Goal: Transaction & Acquisition: Purchase product/service

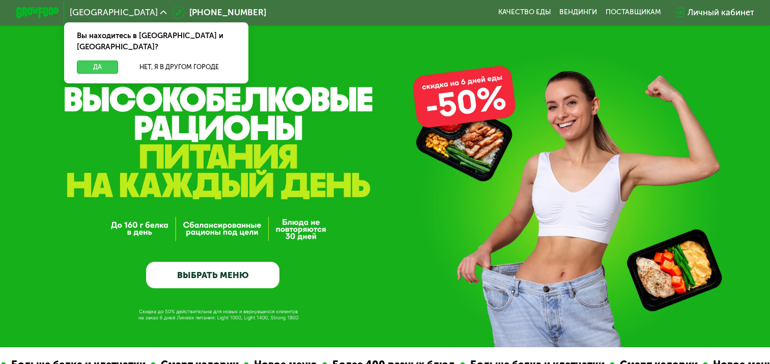
click at [98, 61] on button "Да" at bounding box center [97, 67] width 41 height 13
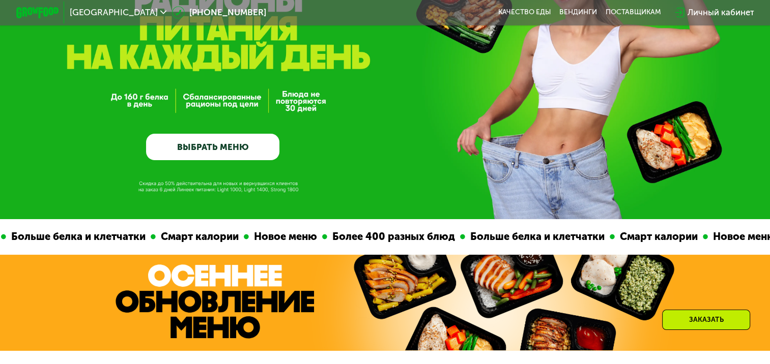
scroll to position [153, 0]
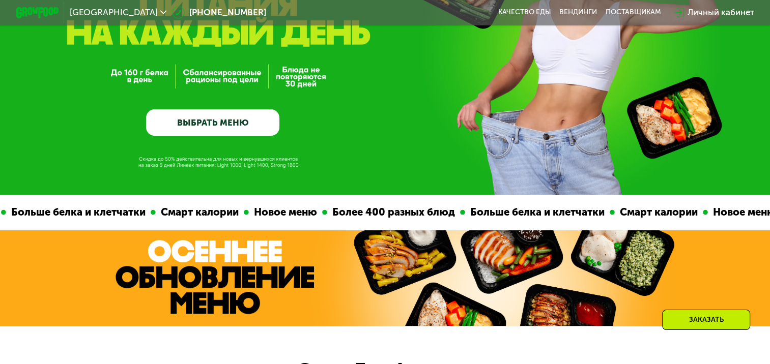
click at [210, 121] on link "ВЫБРАТЬ МЕНЮ" at bounding box center [212, 122] width 133 height 27
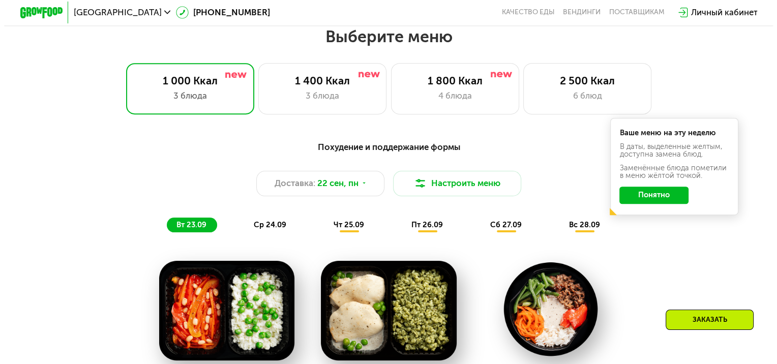
scroll to position [680, 0]
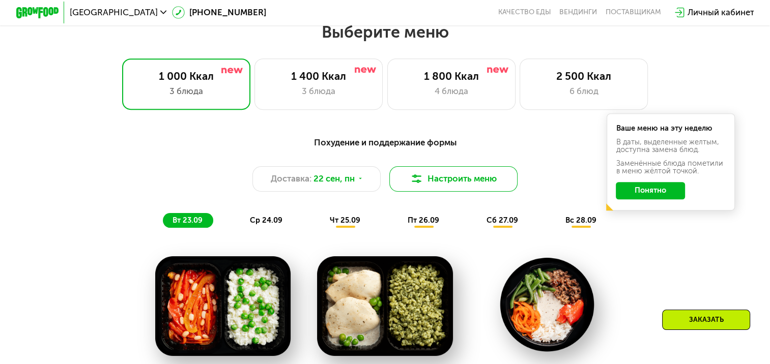
click at [442, 184] on button "Настроить меню" at bounding box center [453, 178] width 128 height 25
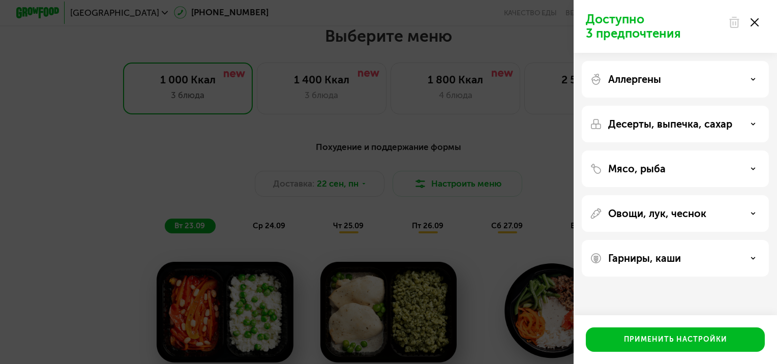
click at [753, 79] on use at bounding box center [754, 79] width 4 height 2
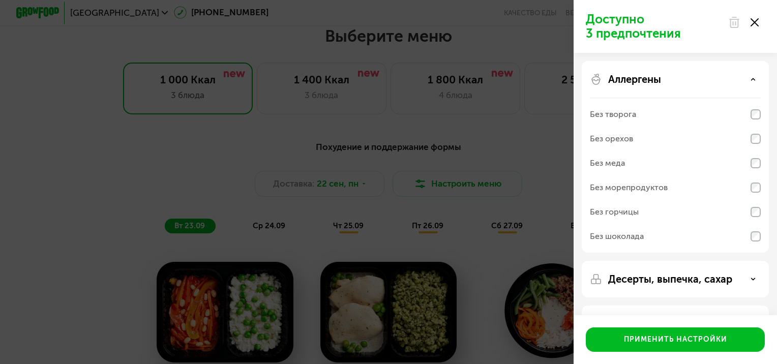
click at [753, 79] on use at bounding box center [754, 79] width 4 height 2
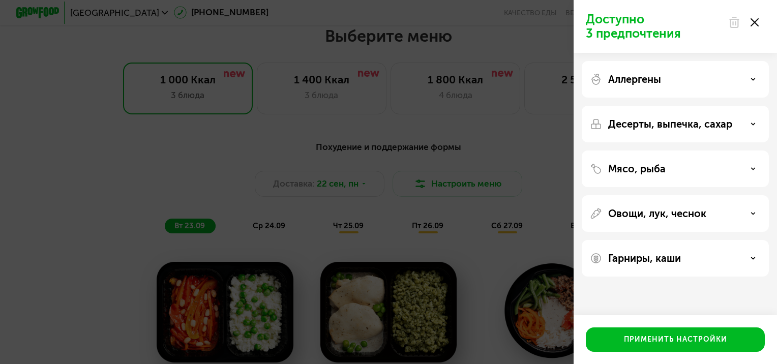
click at [753, 124] on use at bounding box center [754, 124] width 4 height 2
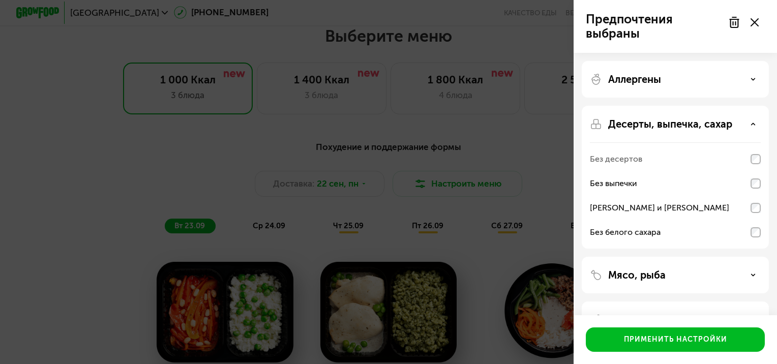
click at [753, 274] on use at bounding box center [754, 275] width 4 height 2
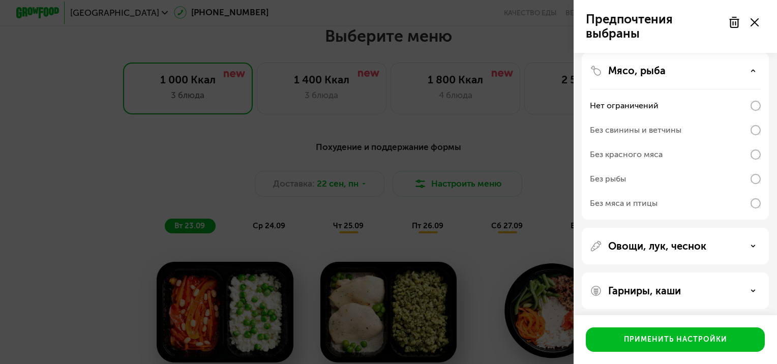
scroll to position [208, 0]
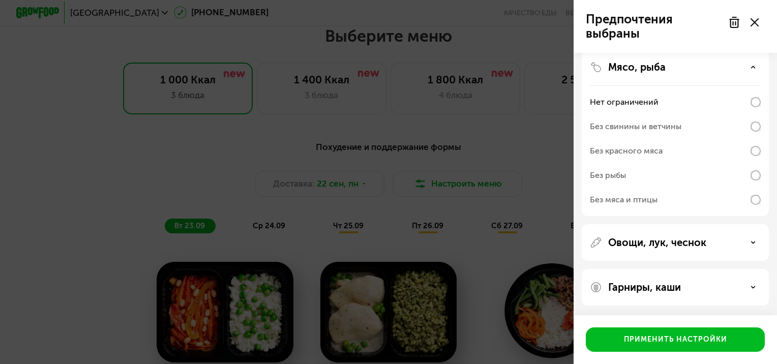
click at [749, 242] on div "Овощи, лук, чеснок" at bounding box center [675, 242] width 171 height 12
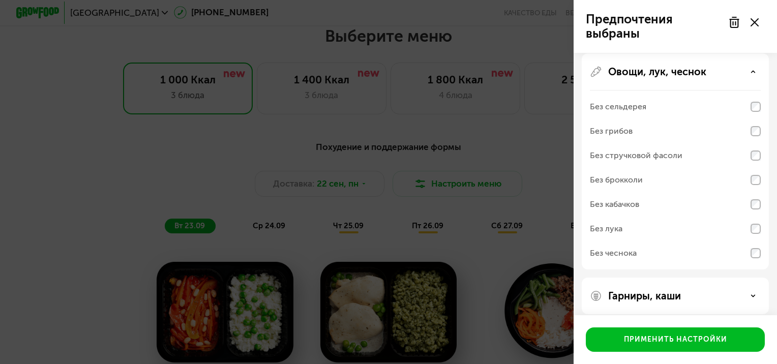
scroll to position [388, 0]
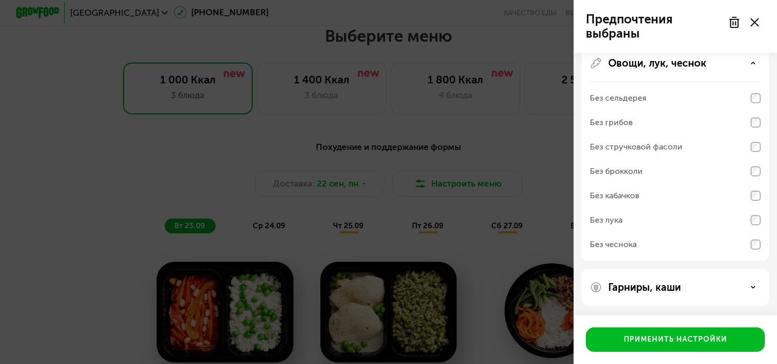
click at [755, 283] on div "Гарниры, каши" at bounding box center [675, 287] width 171 height 12
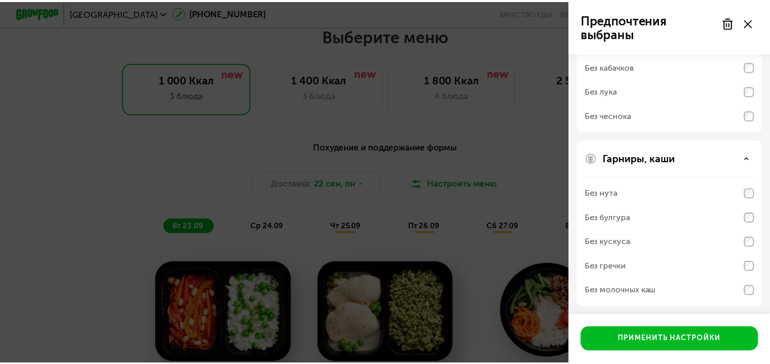
scroll to position [518, 0]
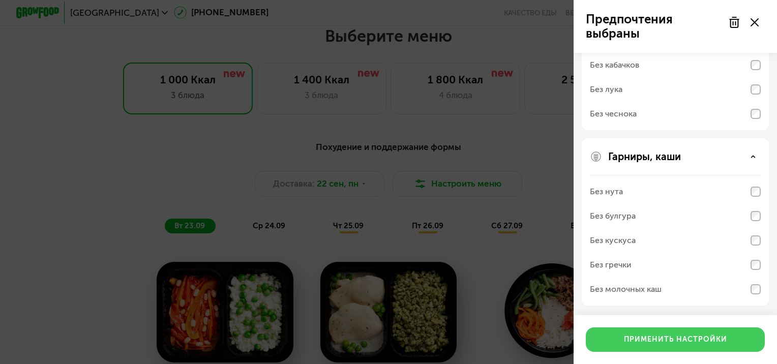
click at [684, 339] on div "Применить настройки" at bounding box center [675, 340] width 103 height 10
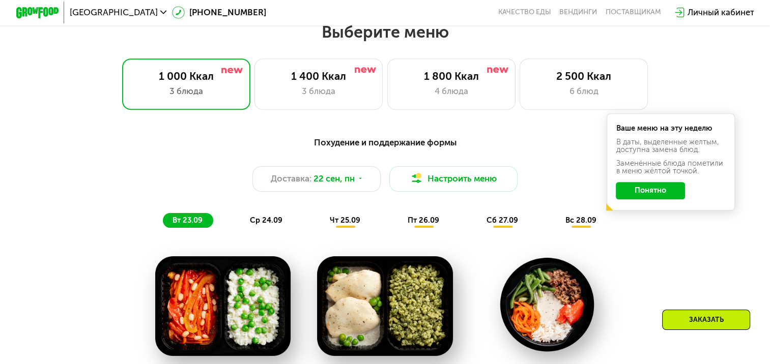
click at [657, 197] on button "Понятно" at bounding box center [649, 190] width 69 height 17
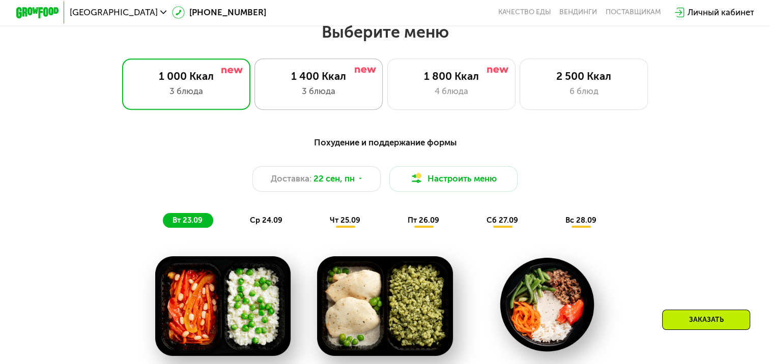
click at [323, 82] on div "1 400 Ккал" at bounding box center [318, 76] width 106 height 13
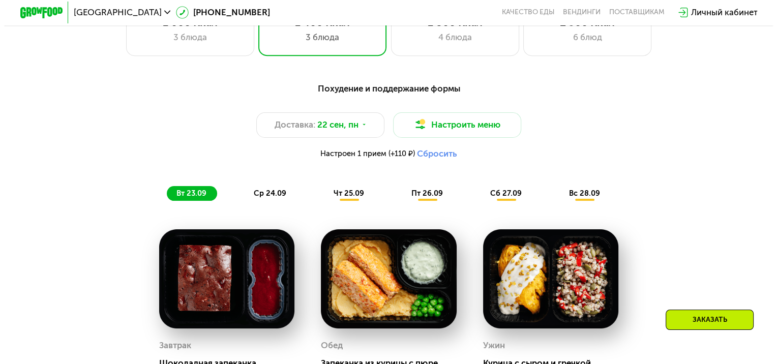
scroll to position [680, 0]
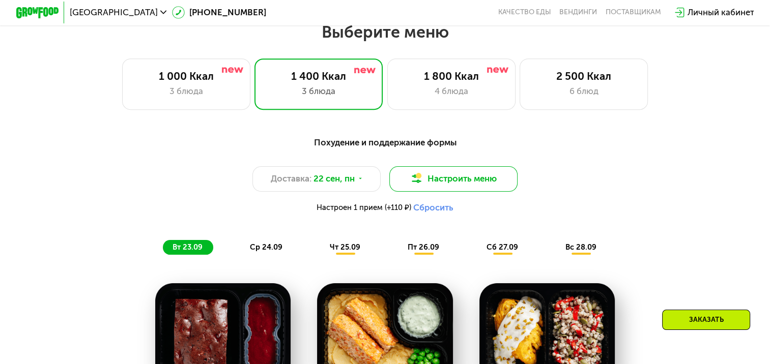
click at [462, 182] on button "Настроить меню" at bounding box center [453, 178] width 128 height 25
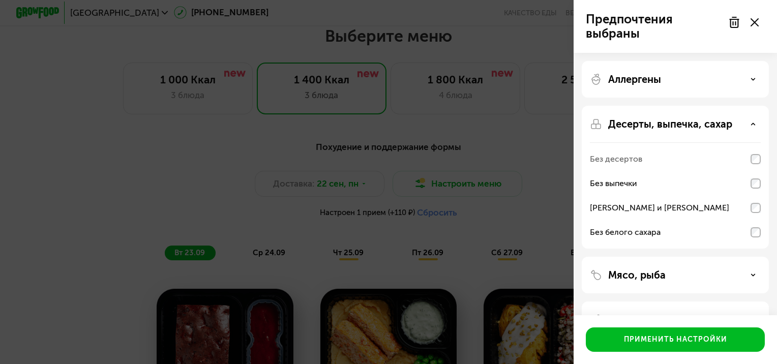
scroll to position [77, 0]
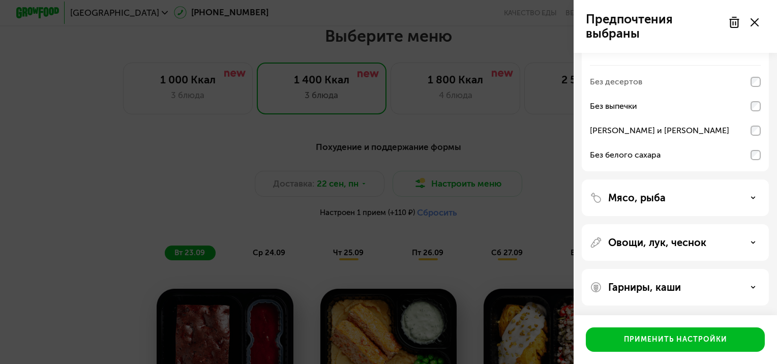
click at [754, 285] on icon at bounding box center [753, 287] width 5 height 5
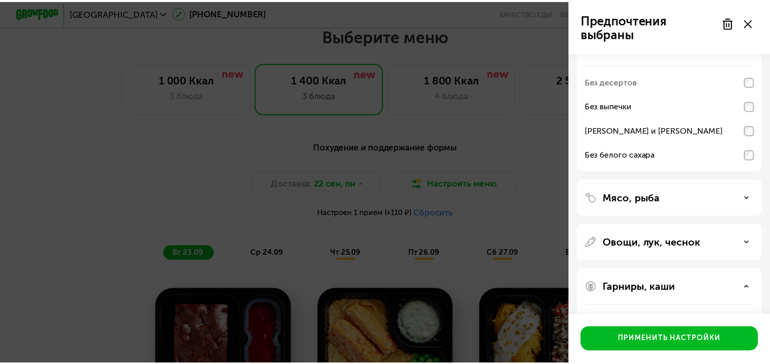
scroll to position [208, 0]
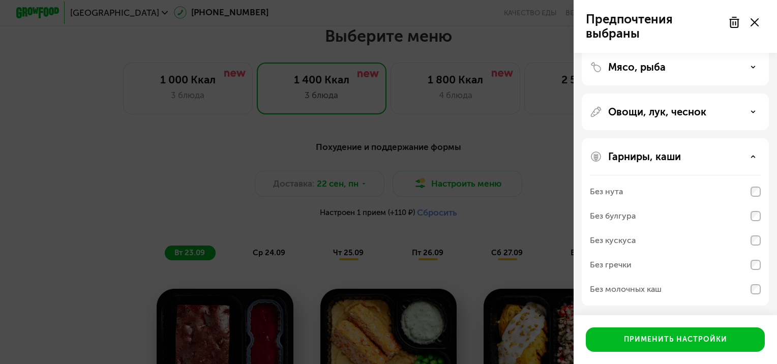
click at [600, 262] on div "Без гречки" at bounding box center [611, 265] width 42 height 12
click at [618, 263] on div "Без гречки" at bounding box center [611, 265] width 42 height 12
click at [606, 263] on div "Без гречки" at bounding box center [611, 265] width 42 height 12
click at [522, 210] on div "Предпочтения выбраны Аллергены Десерты, выпечка, сахар Без десертов Без выпечки…" at bounding box center [388, 182] width 777 height 364
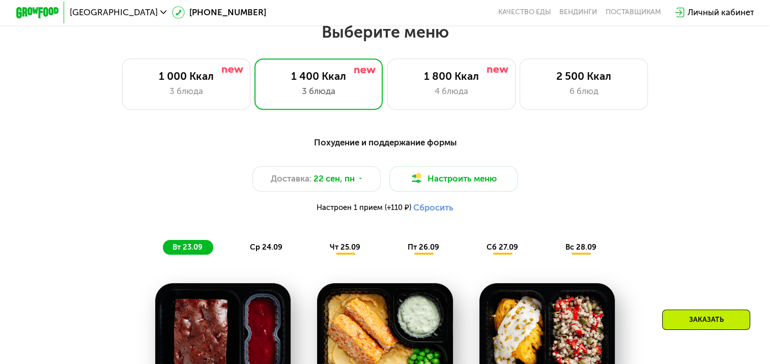
click at [265, 248] on span "ср 24.09" at bounding box center [266, 247] width 33 height 9
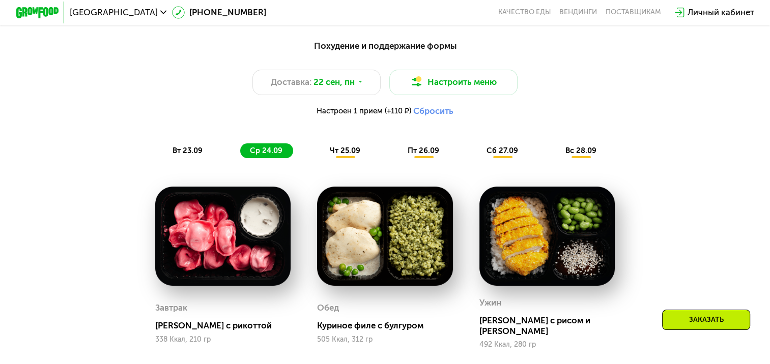
scroll to position [782, 0]
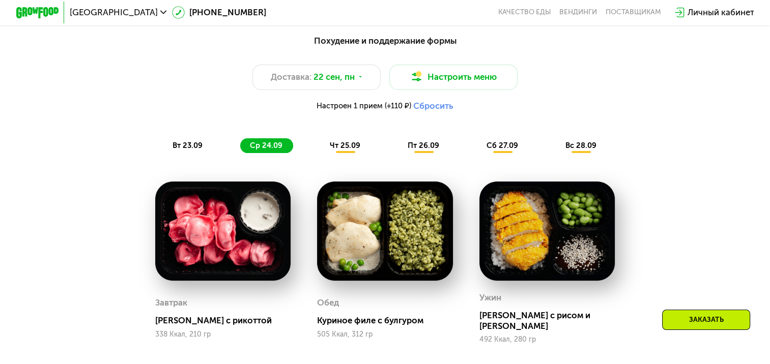
click at [341, 148] on span "чт 25.09" at bounding box center [345, 145] width 31 height 9
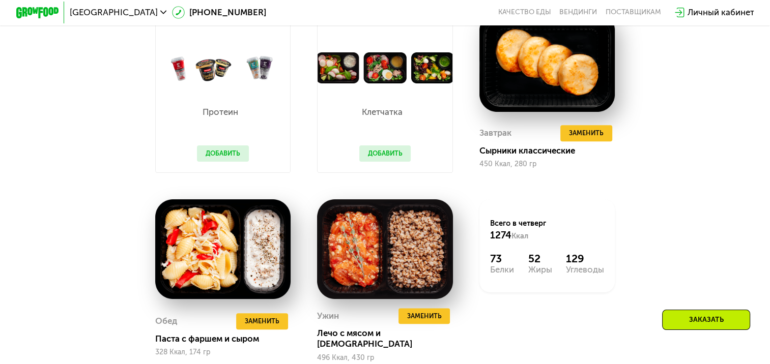
scroll to position [883, 0]
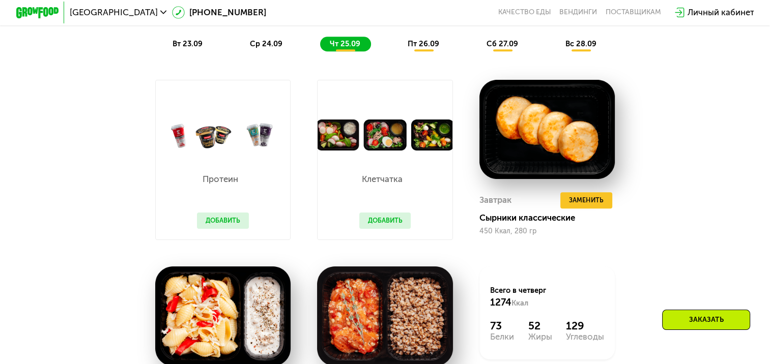
click at [376, 228] on button "Добавить" at bounding box center [385, 221] width 52 height 16
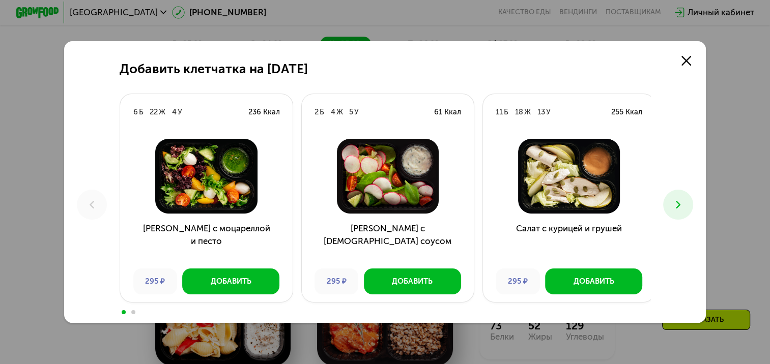
click at [390, 226] on h3 "[PERSON_NAME] с [DEMOGRAPHIC_DATA] соусом" at bounding box center [388, 241] width 172 height 39
click at [225, 283] on div "Добавить" at bounding box center [231, 281] width 41 height 11
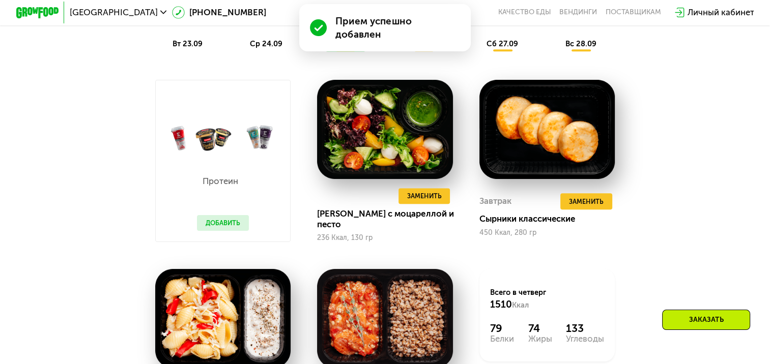
click at [216, 224] on button "Добавить" at bounding box center [223, 223] width 52 height 16
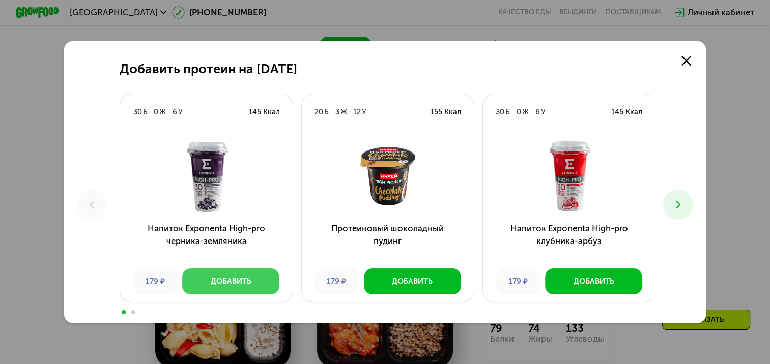
click at [217, 284] on div "Добавить" at bounding box center [231, 281] width 41 height 11
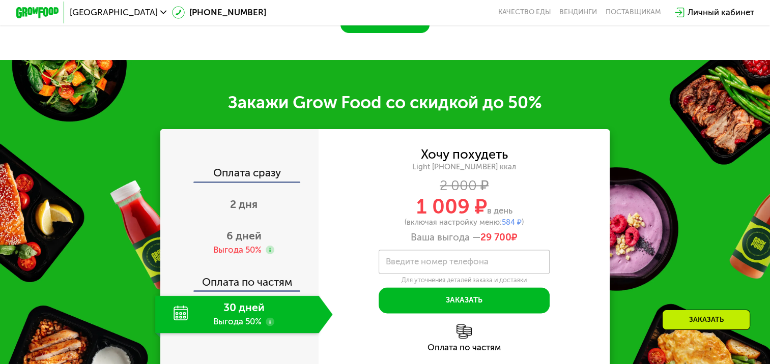
scroll to position [1392, 0]
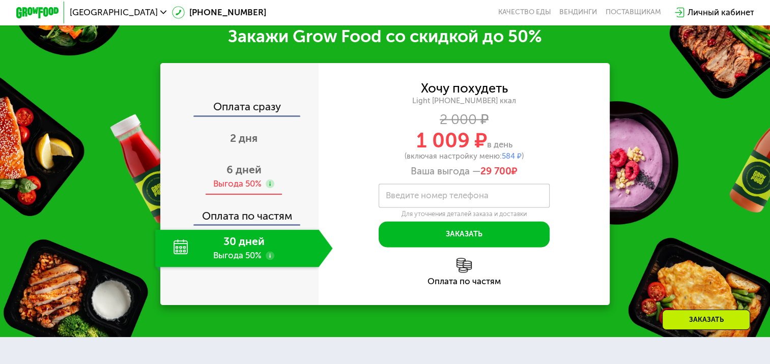
click at [238, 173] on span "6 дней" at bounding box center [243, 169] width 35 height 13
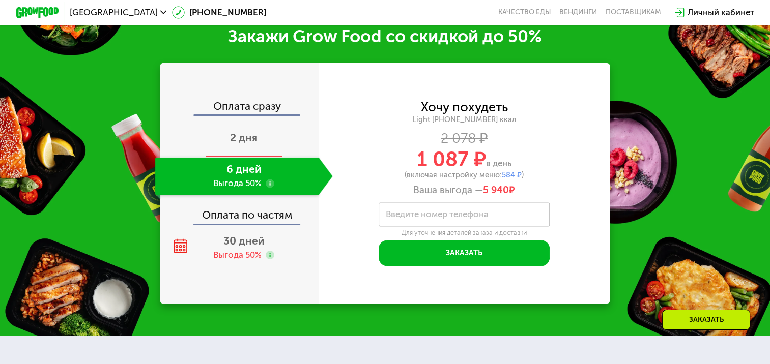
click at [241, 138] on span "2 дня" at bounding box center [243, 137] width 27 height 13
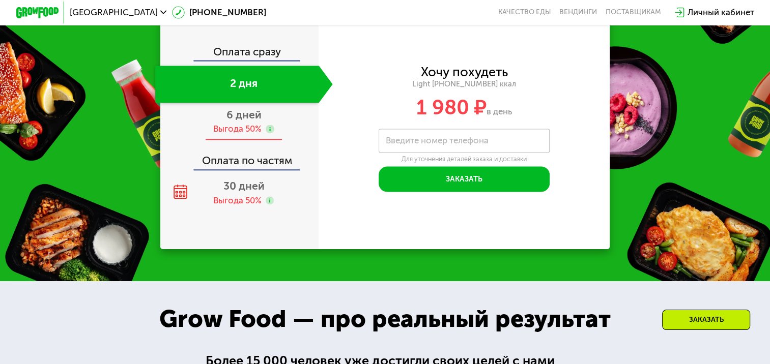
scroll to position [1295, 0]
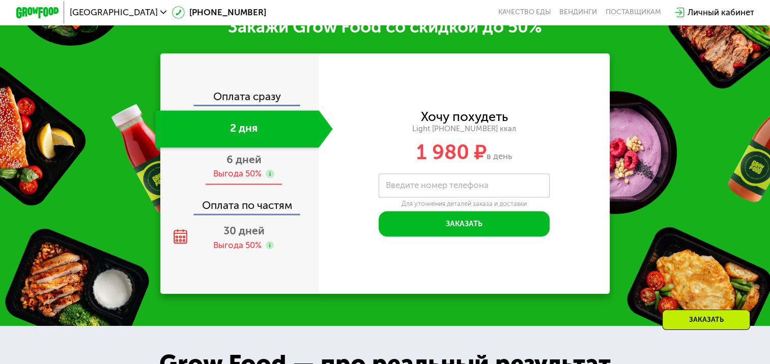
click at [242, 166] on span "6 дней" at bounding box center [243, 159] width 35 height 13
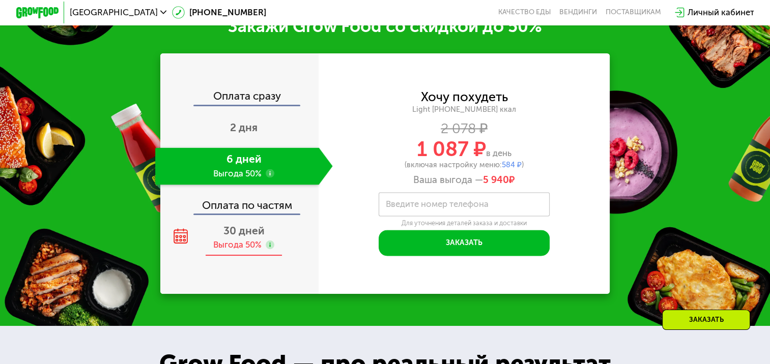
click at [244, 237] on span "30 дней" at bounding box center [243, 230] width 41 height 13
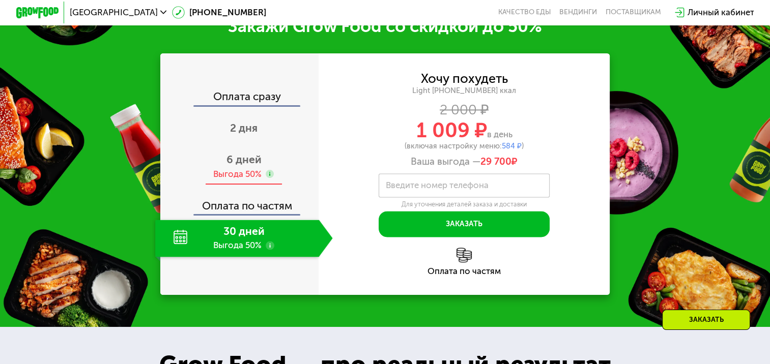
click at [239, 166] on span "6 дней" at bounding box center [243, 159] width 35 height 13
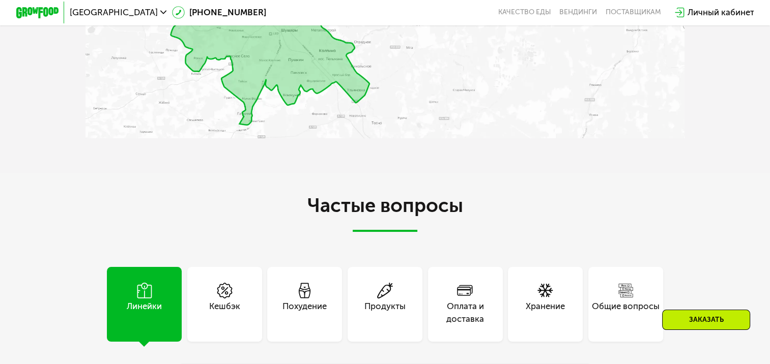
scroll to position [2848, 0]
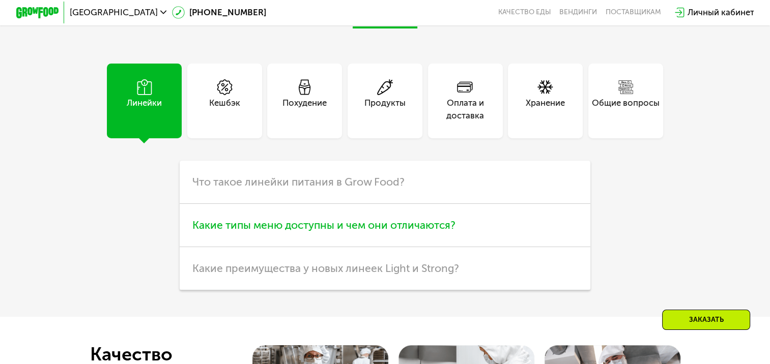
click at [387, 231] on span "Какие типы меню доступны и чем они отличаются?" at bounding box center [323, 225] width 263 height 13
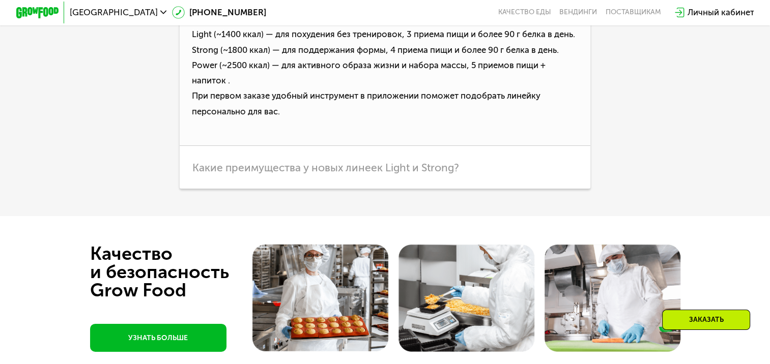
scroll to position [3153, 0]
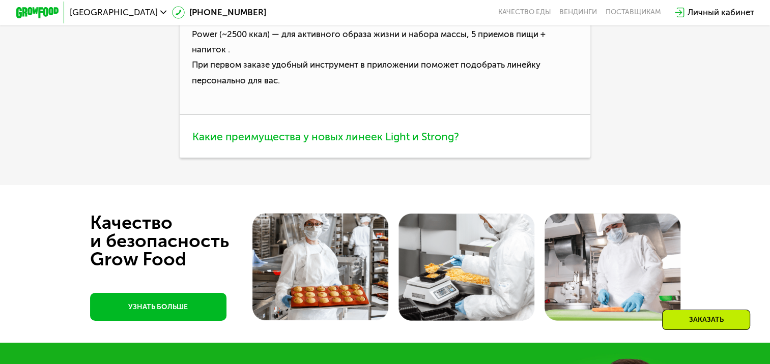
click at [408, 143] on span "Какие преимущества у новых линеек Light и Strong?" at bounding box center [325, 136] width 267 height 13
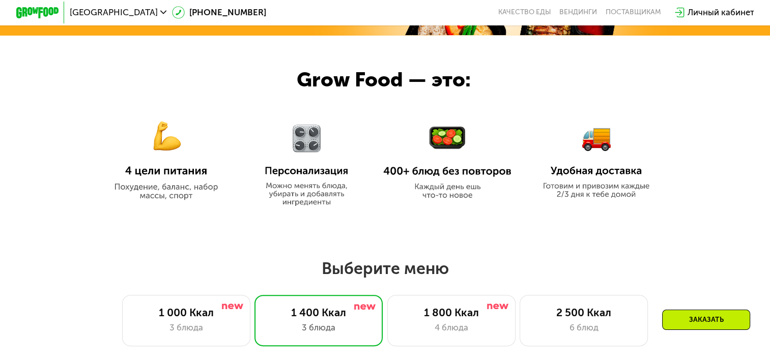
scroll to position [559, 0]
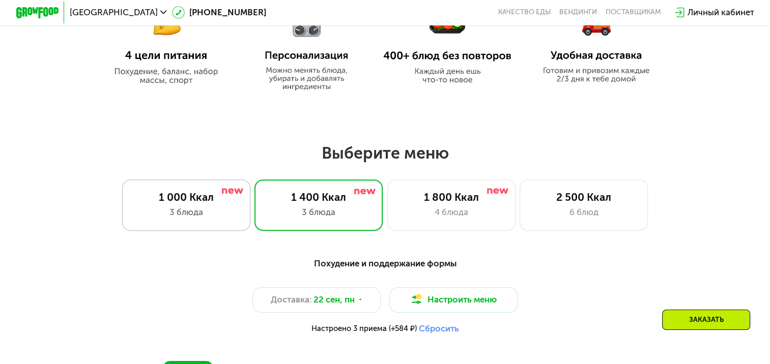
click at [176, 203] on div "1 000 Ккал" at bounding box center [186, 197] width 106 height 13
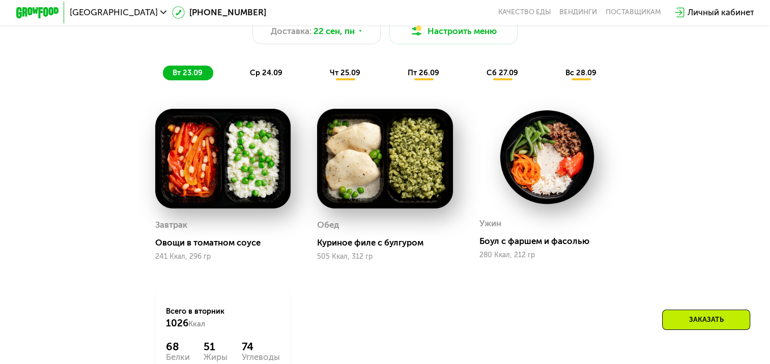
scroll to position [864, 0]
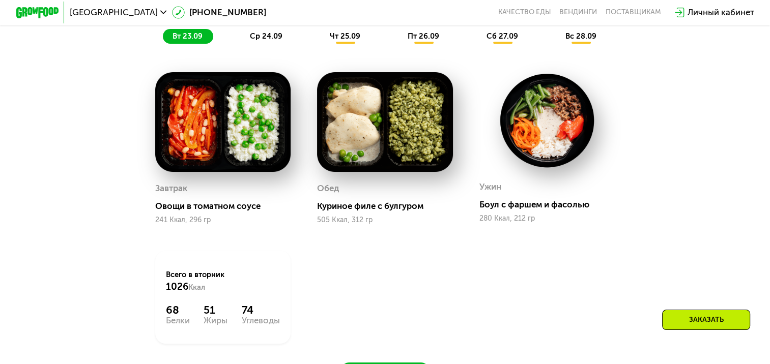
click at [266, 37] on span "ср 24.09" at bounding box center [266, 36] width 33 height 9
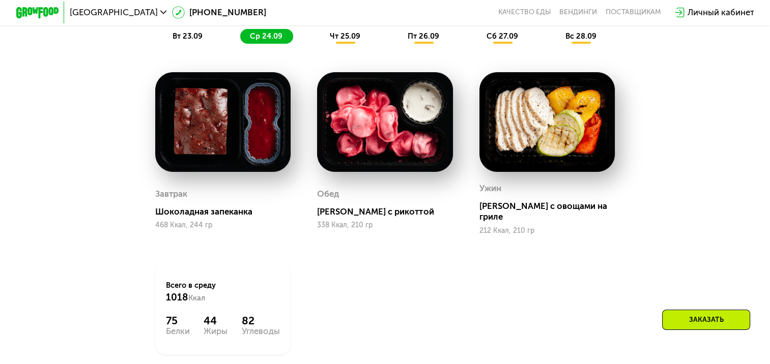
click at [350, 41] on span "чт 25.09" at bounding box center [345, 36] width 31 height 9
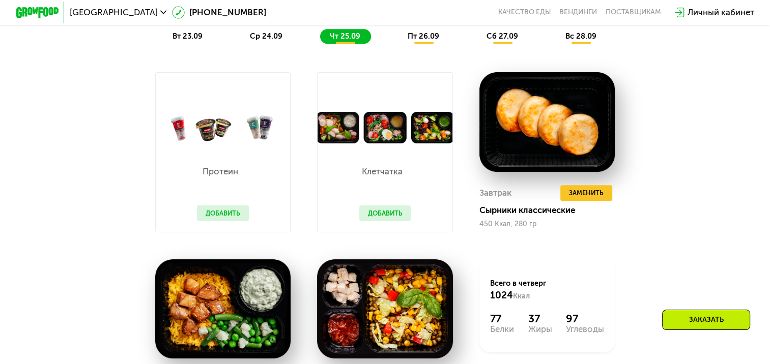
click at [413, 41] on span "пт 26.09" at bounding box center [423, 36] width 32 height 9
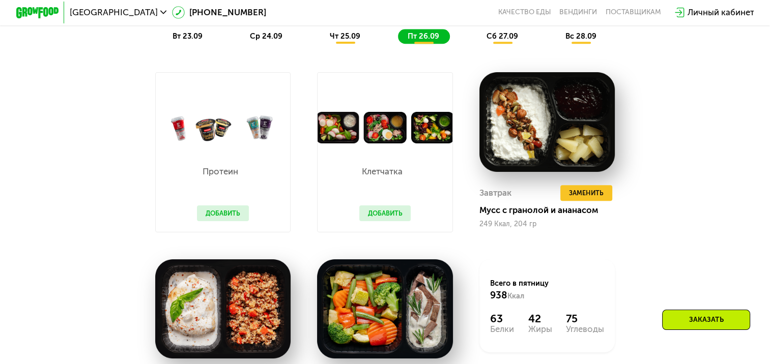
click at [501, 41] on span "сб 27.09" at bounding box center [502, 36] width 32 height 9
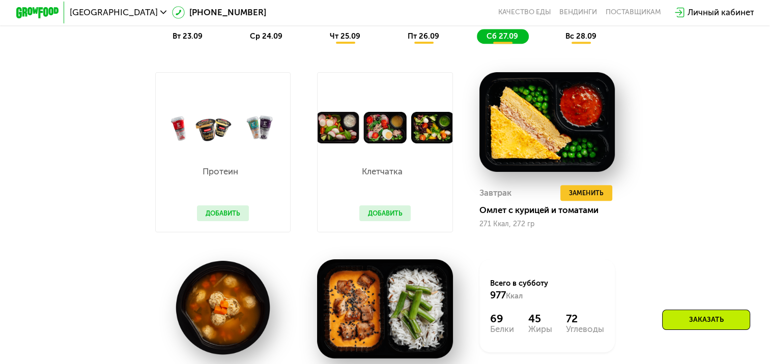
click at [586, 41] on span "вс 28.09" at bounding box center [580, 36] width 31 height 9
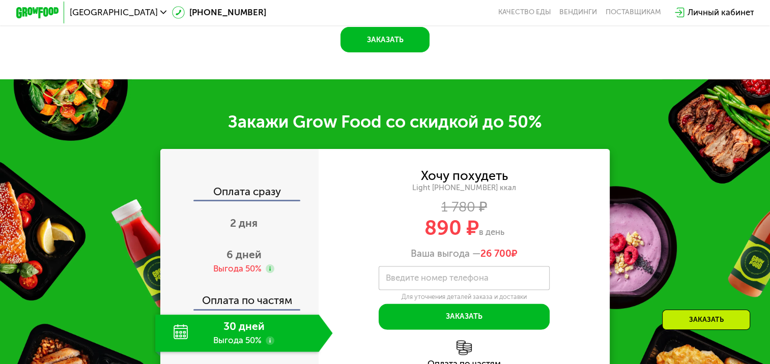
scroll to position [1271, 0]
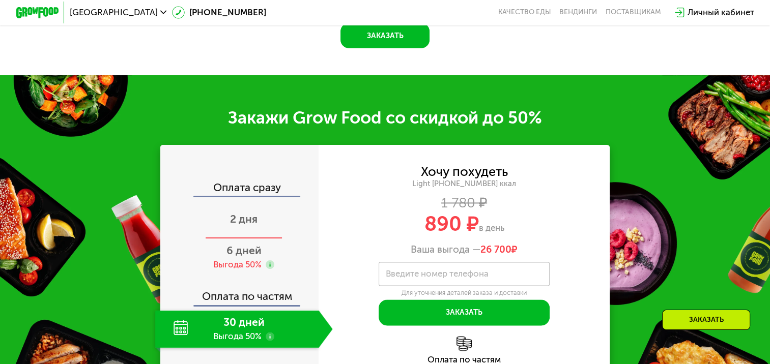
click at [241, 225] on span "2 дня" at bounding box center [243, 219] width 27 height 13
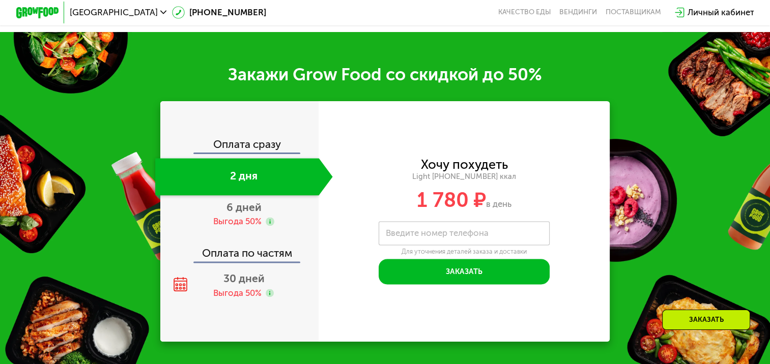
scroll to position [1202, 0]
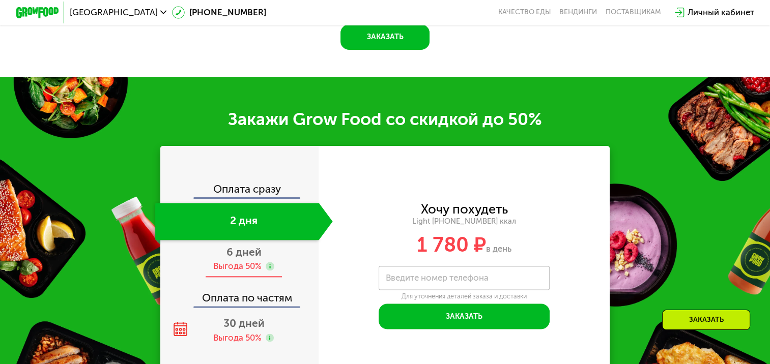
click at [236, 258] on span "6 дней" at bounding box center [243, 252] width 35 height 13
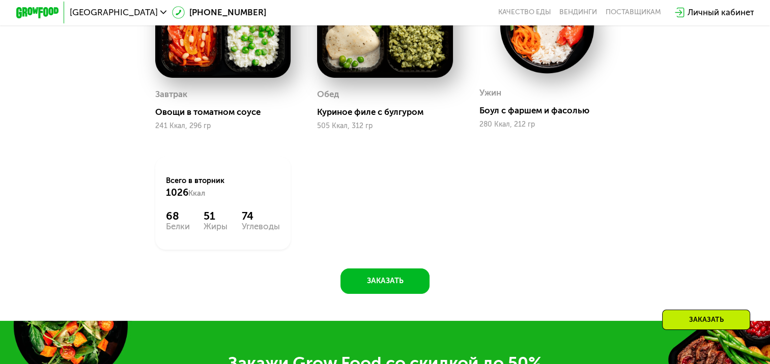
scroll to position [966, 0]
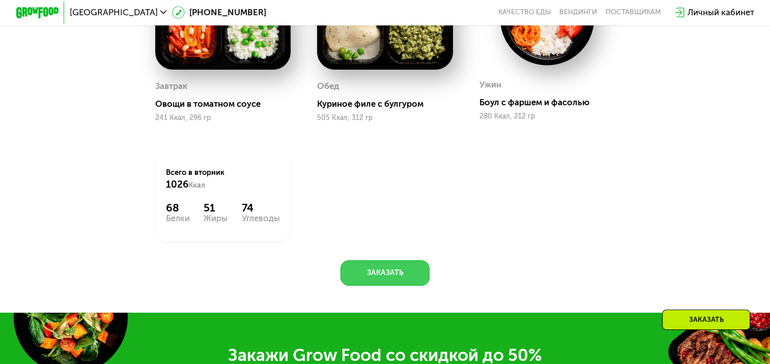
click at [374, 279] on button "Заказать" at bounding box center [384, 272] width 89 height 25
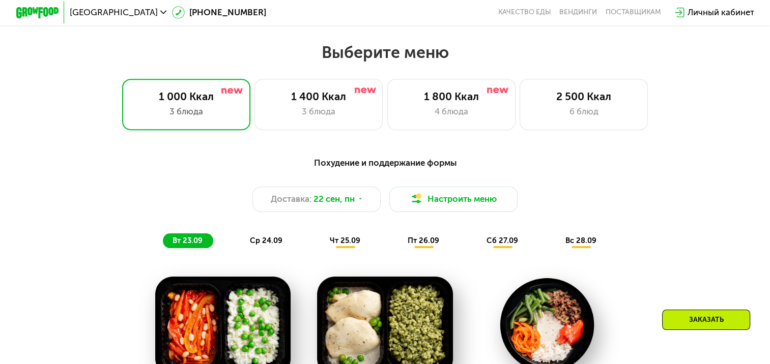
scroll to position [677, 0]
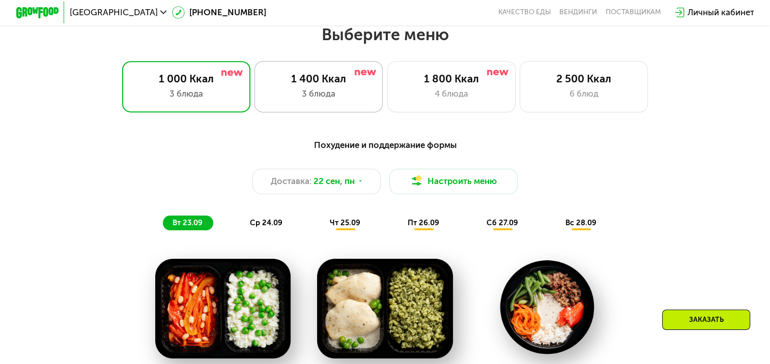
click at [319, 85] on div "1 400 Ккал" at bounding box center [318, 78] width 106 height 13
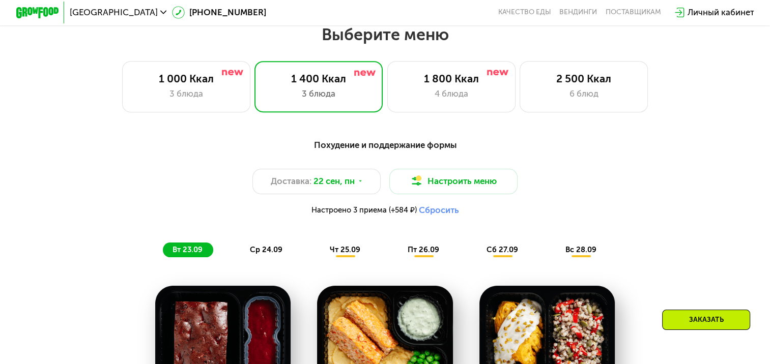
click at [343, 254] on span "чт 25.09" at bounding box center [345, 249] width 31 height 9
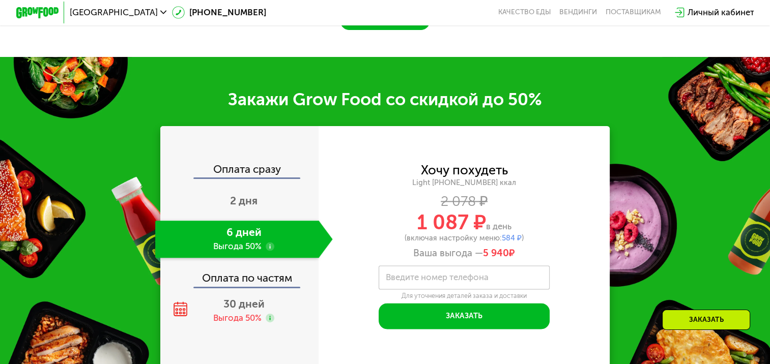
scroll to position [1389, 0]
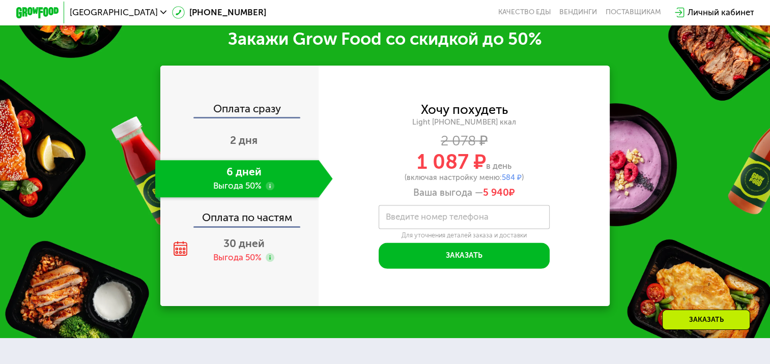
click at [226, 220] on div "Оплата по частям" at bounding box center [239, 213] width 157 height 24
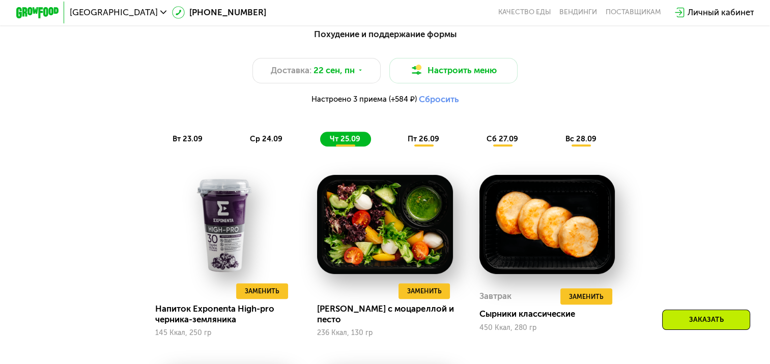
scroll to position [677, 0]
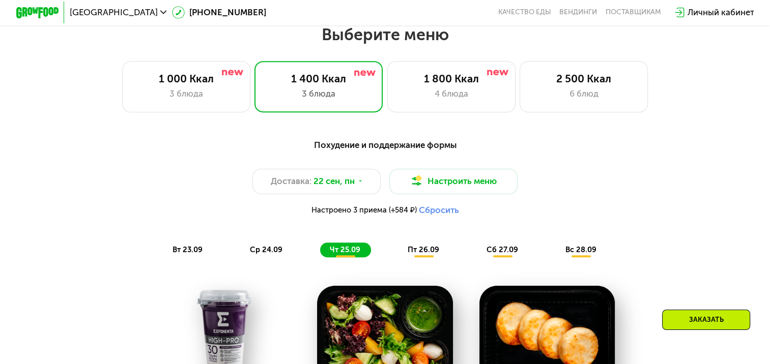
click at [439, 215] on button "Сбросить" at bounding box center [438, 210] width 40 height 11
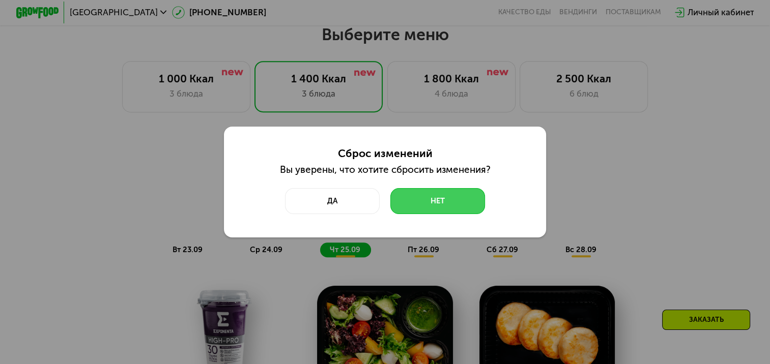
click at [443, 201] on button "Нет" at bounding box center [437, 200] width 95 height 25
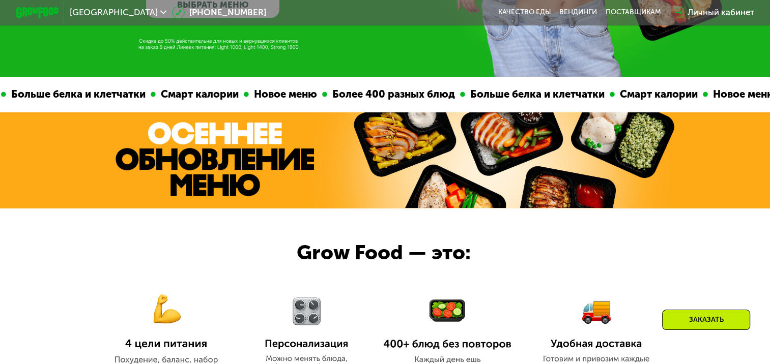
scroll to position [118, 0]
